Goal: Information Seeking & Learning: Check status

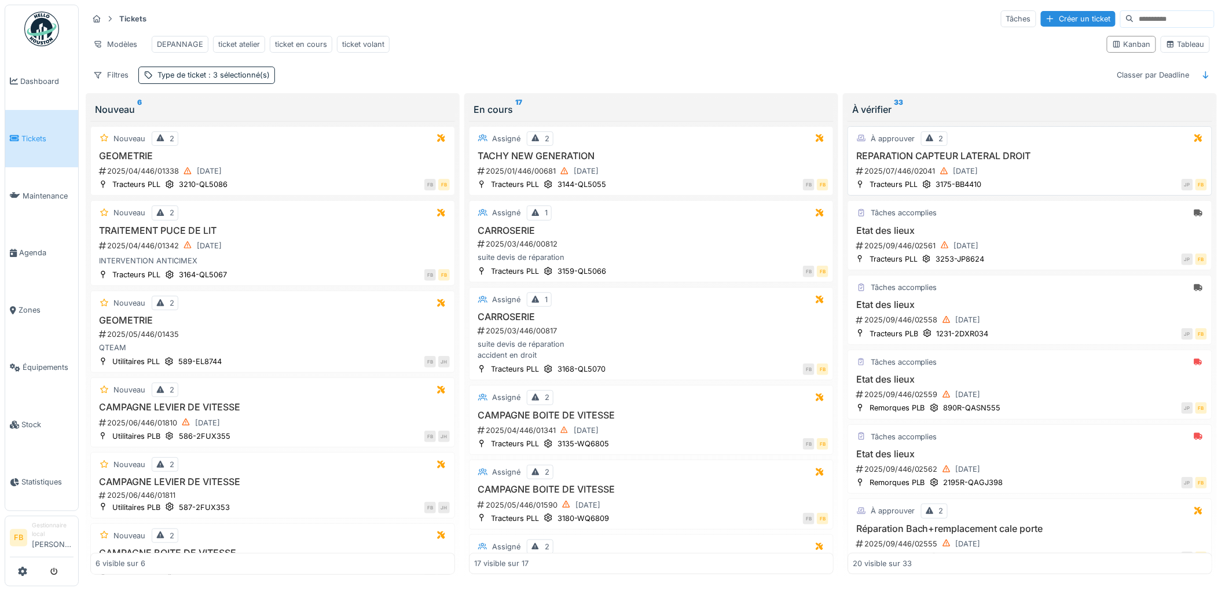
click at [1048, 189] on div "JP FB" at bounding box center [1097, 184] width 219 height 12
click at [1048, 171] on div "REPARATION CAPTEUR LATERAL DROIT 2025/07/446/02041 08/09/2025" at bounding box center [1030, 164] width 354 height 28
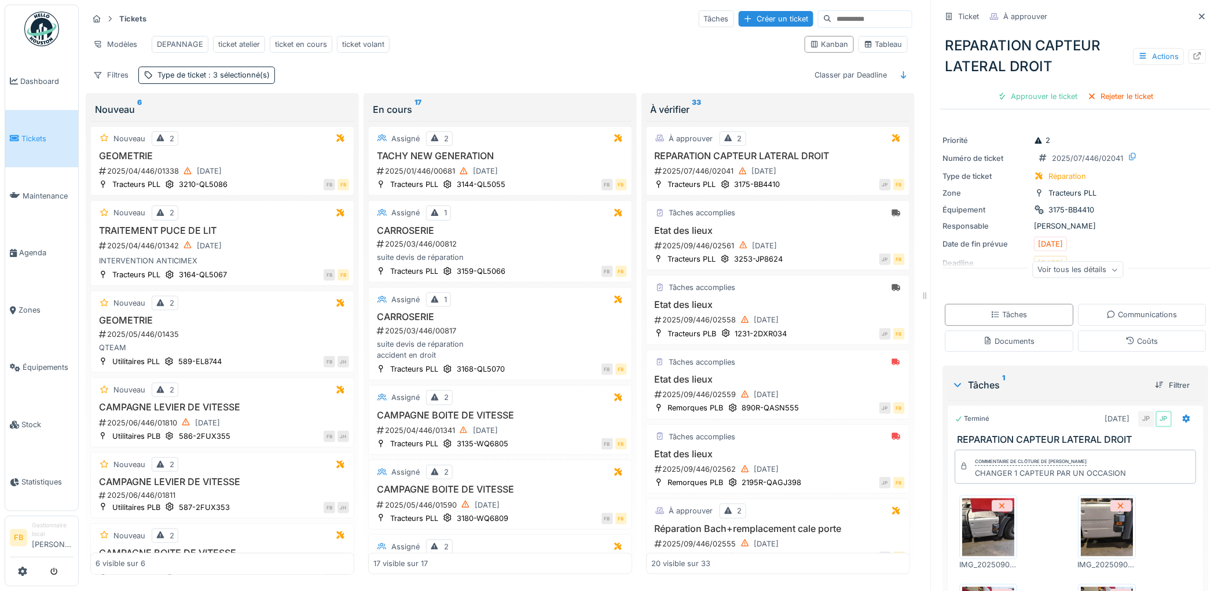
click at [58, 134] on span "Tickets" at bounding box center [47, 138] width 52 height 11
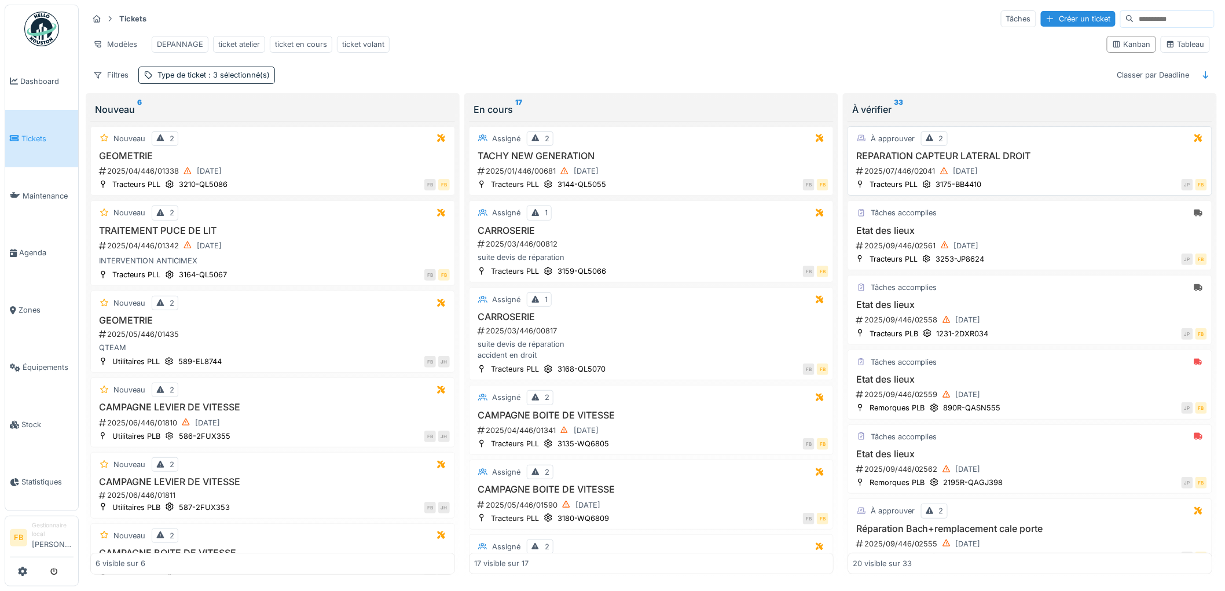
click at [1048, 178] on div "2025/07/446/02041 [DATE]" at bounding box center [1031, 171] width 352 height 14
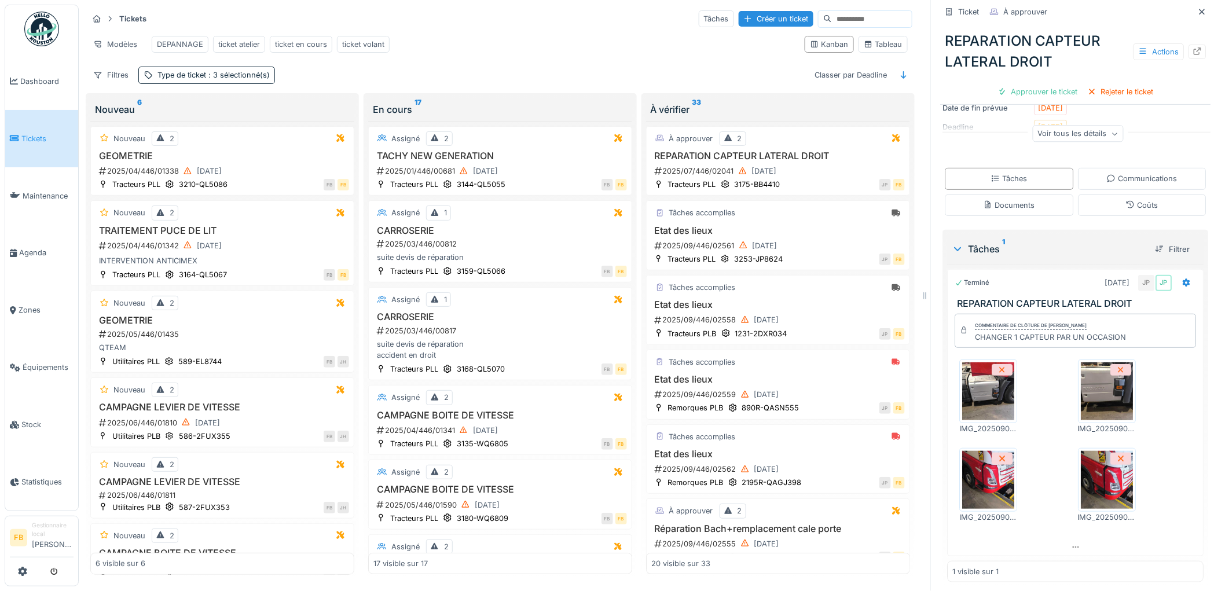
scroll to position [144, 0]
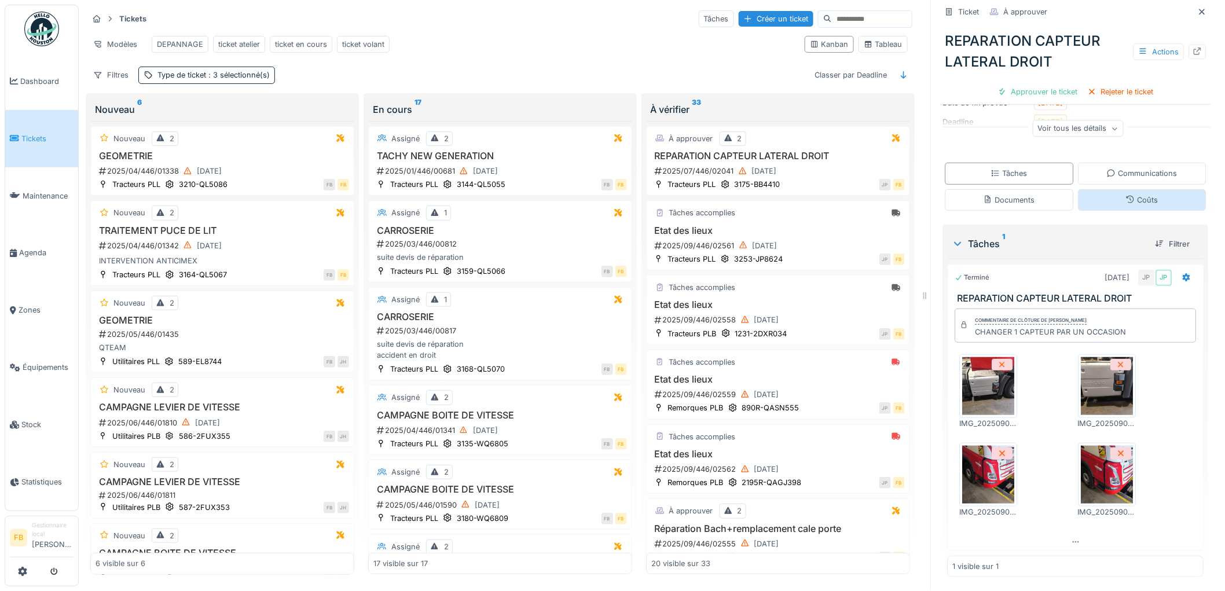
click at [1126, 197] on icon at bounding box center [1130, 200] width 9 height 8
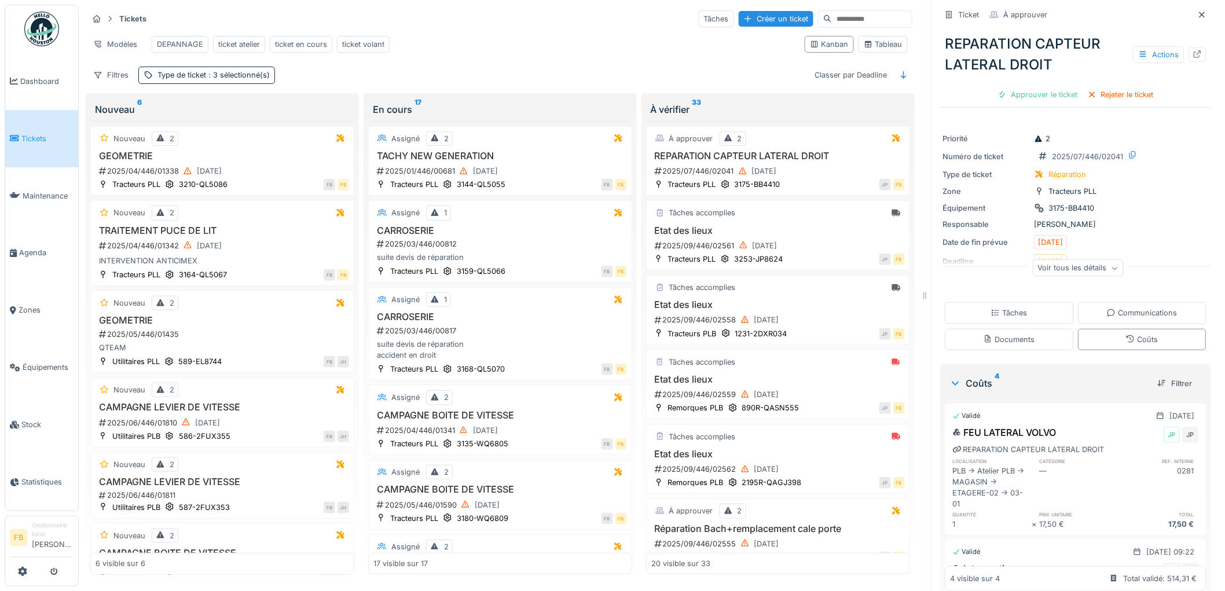
scroll to position [0, 0]
click at [997, 309] on div "Tâches" at bounding box center [1009, 314] width 36 height 11
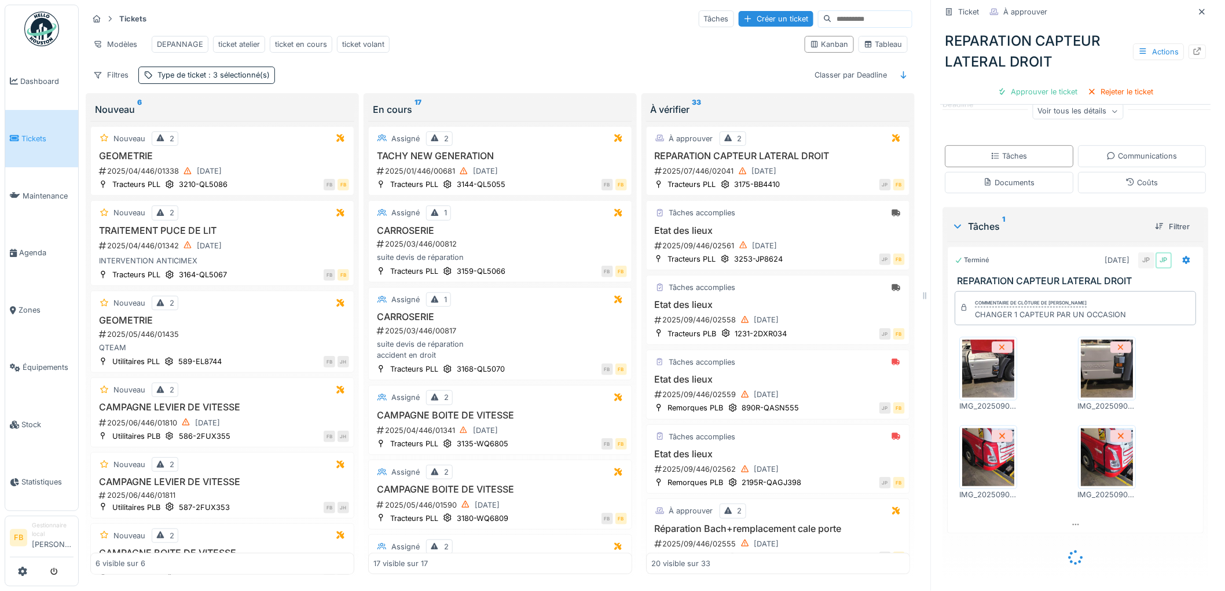
scroll to position [144, 0]
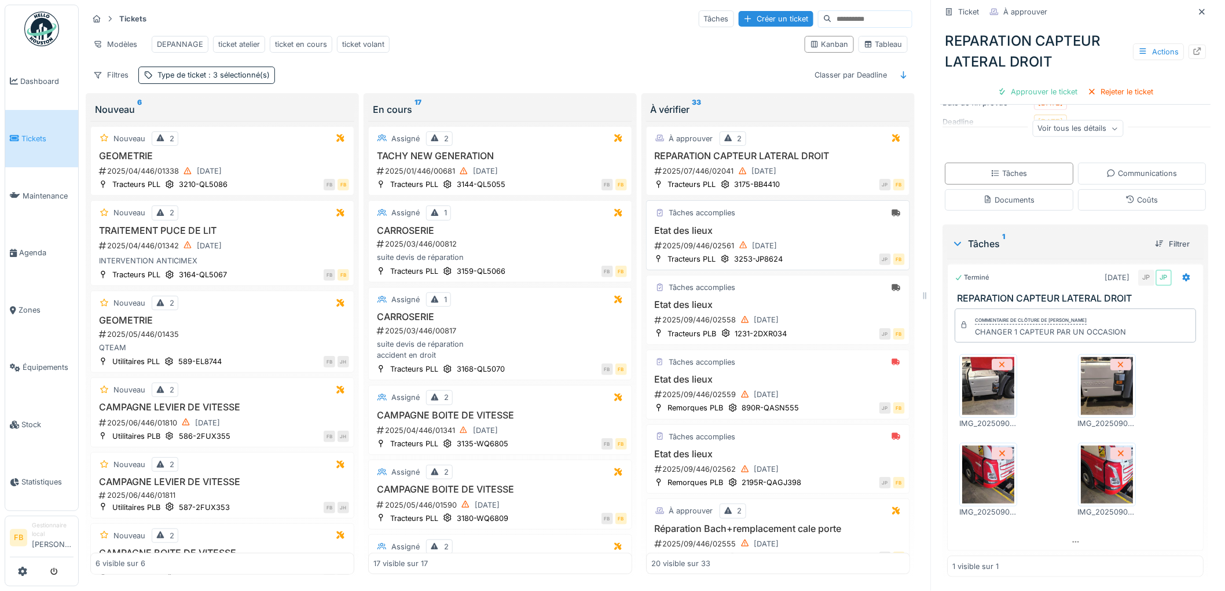
click at [794, 224] on div "Tâches accomplies Etat des lieux 2025/09/446/02561 [DATE] Tracteurs PLL 3253-JP…" at bounding box center [778, 235] width 264 height 70
click at [781, 247] on div "[DATE]" at bounding box center [757, 245] width 47 height 14
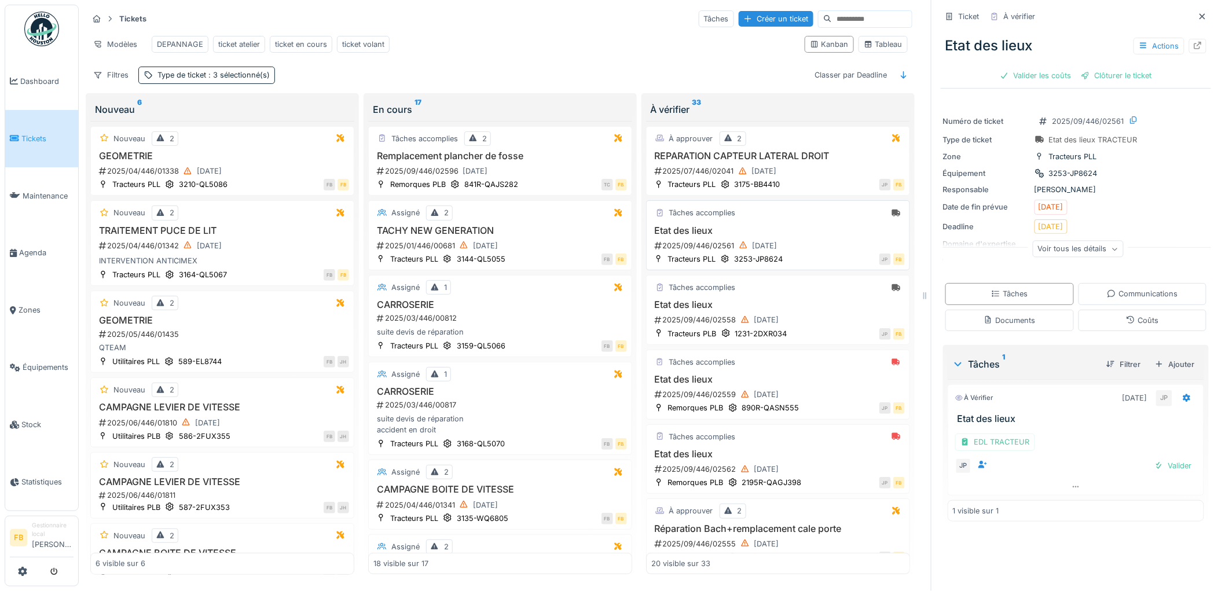
click at [817, 236] on h3 "Etat des lieux" at bounding box center [777, 230] width 253 height 11
click at [812, 236] on h3 "Etat des lieux" at bounding box center [777, 230] width 253 height 11
click at [1126, 322] on icon at bounding box center [1130, 320] width 9 height 8
